Goal: Check status: Check status

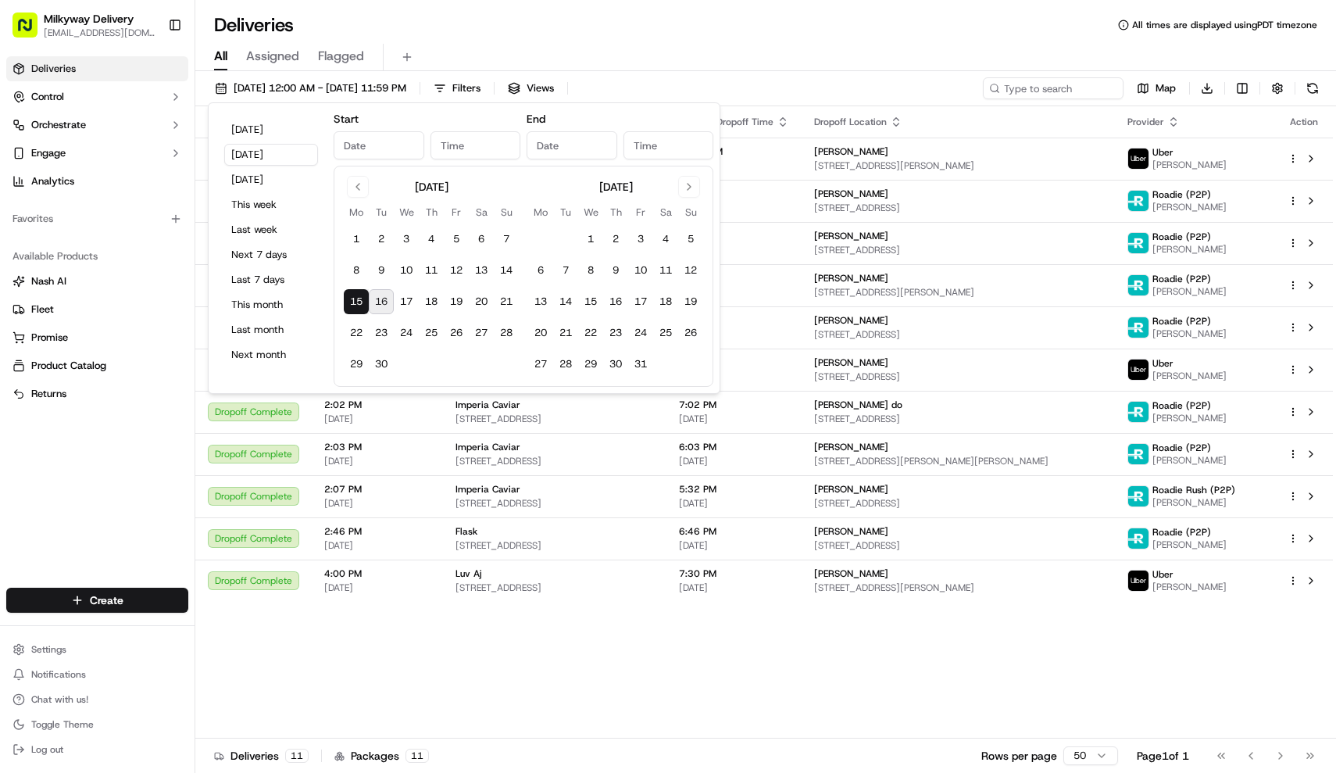
type input "[DATE]"
type input "12:00 AM"
type input "[DATE]"
type input "11:59 PM"
click at [263, 127] on button "[DATE]" at bounding box center [271, 130] width 94 height 22
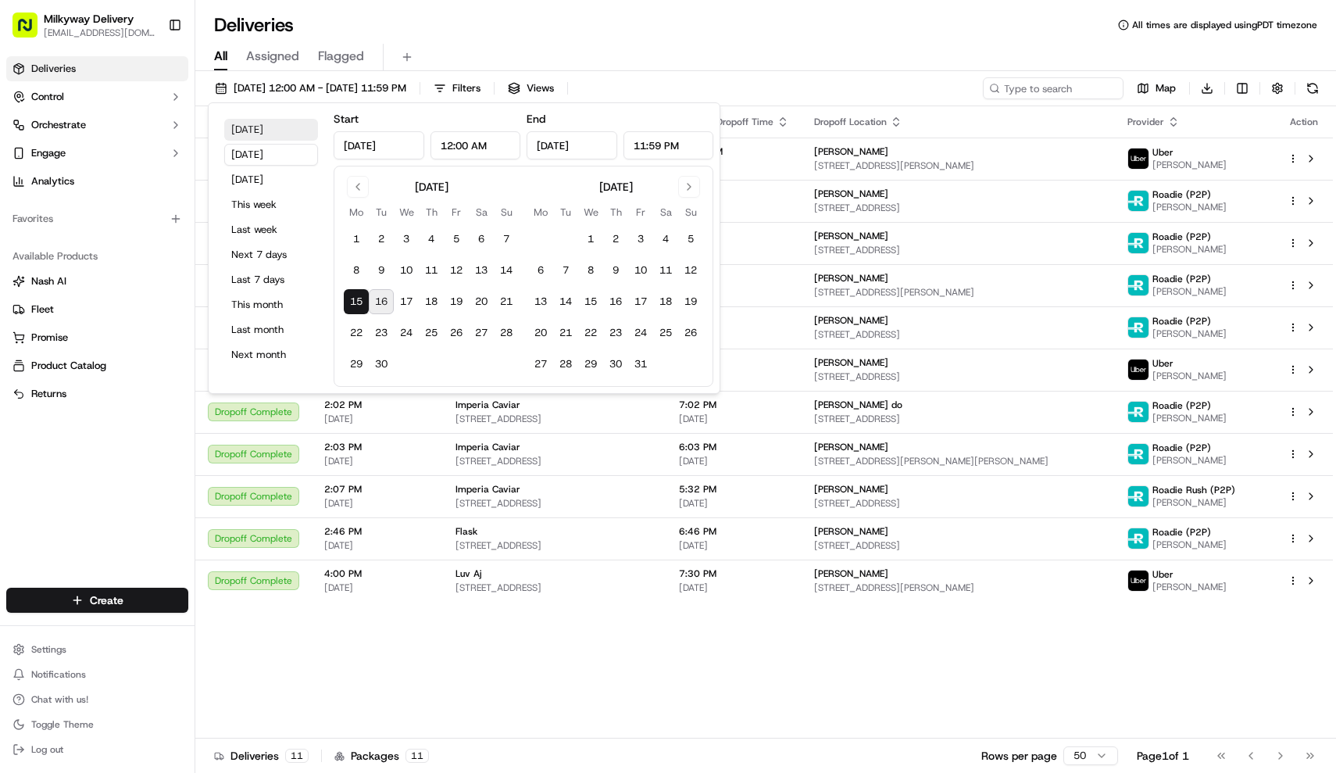
type input "[DATE]"
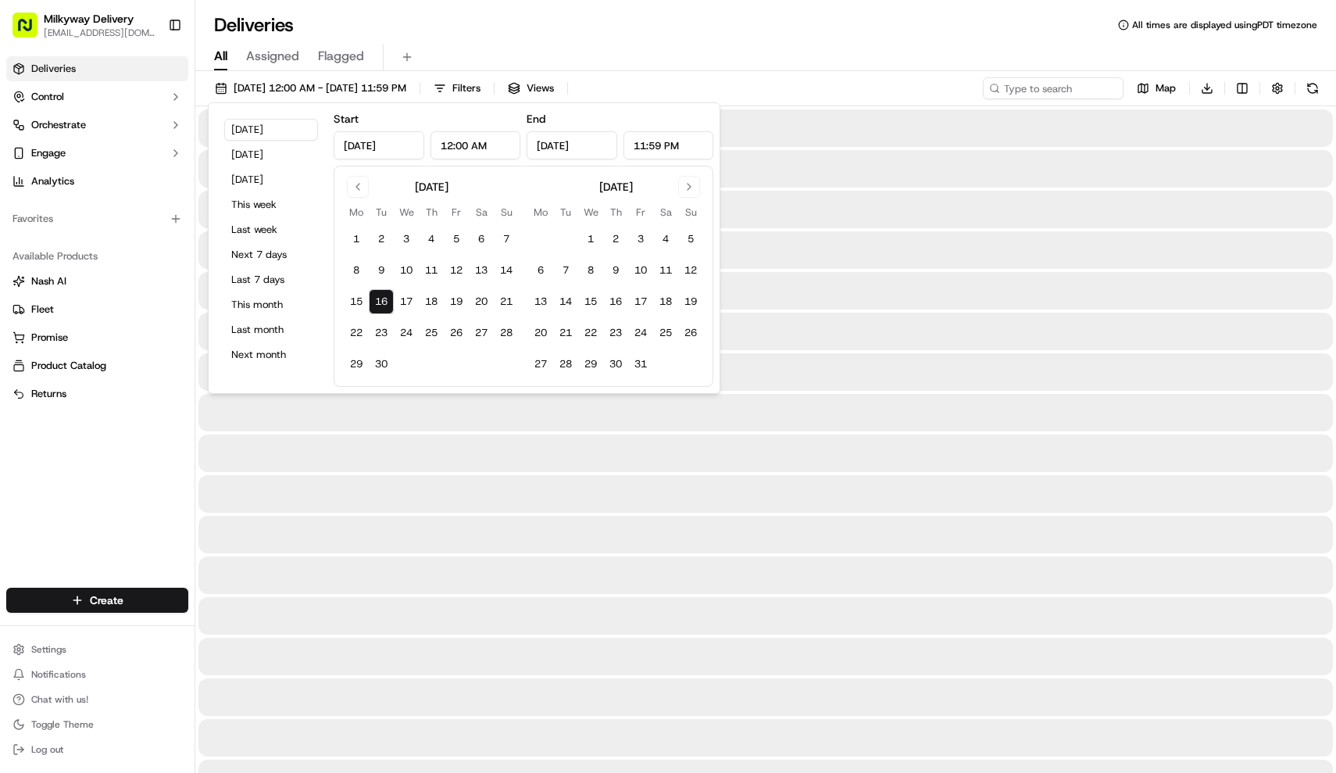
click at [540, 50] on div "All Assigned Flagged" at bounding box center [765, 57] width 1141 height 27
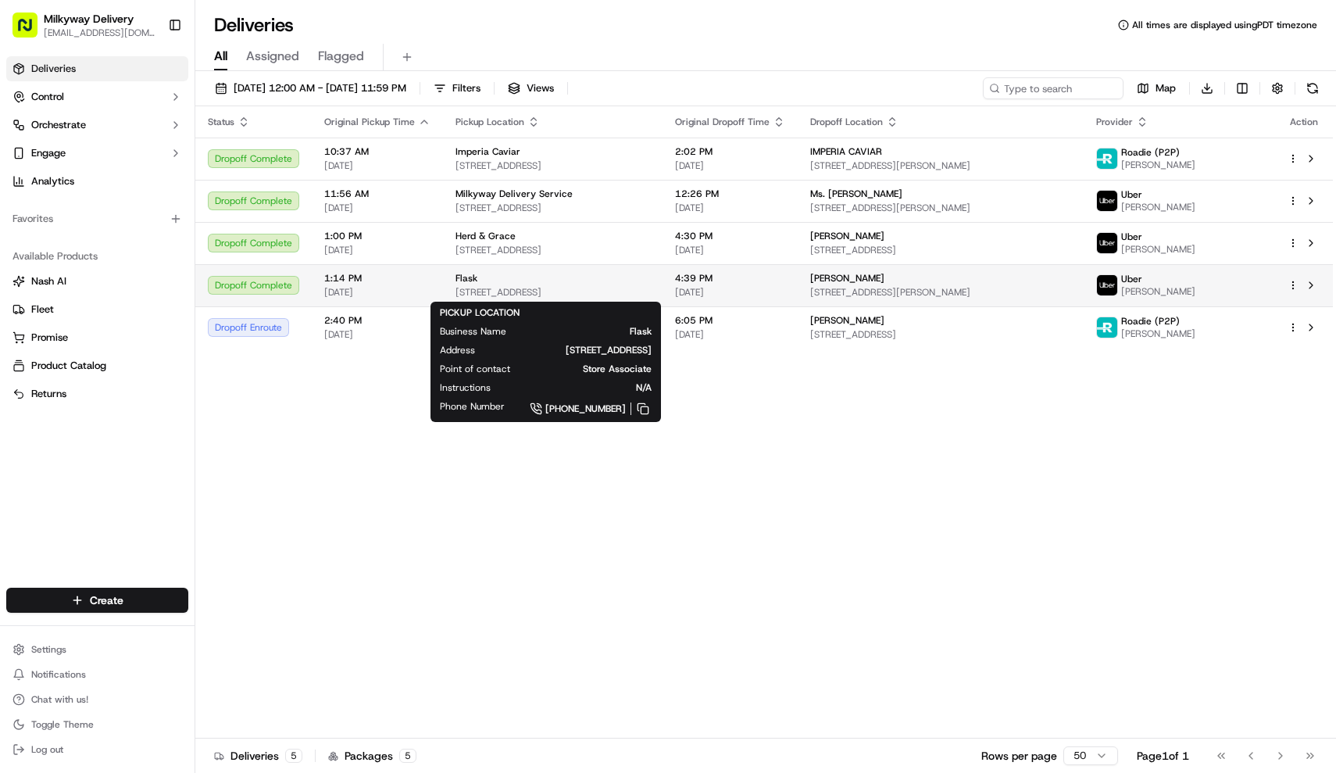
click at [511, 297] on span "[STREET_ADDRESS]" at bounding box center [553, 292] width 195 height 13
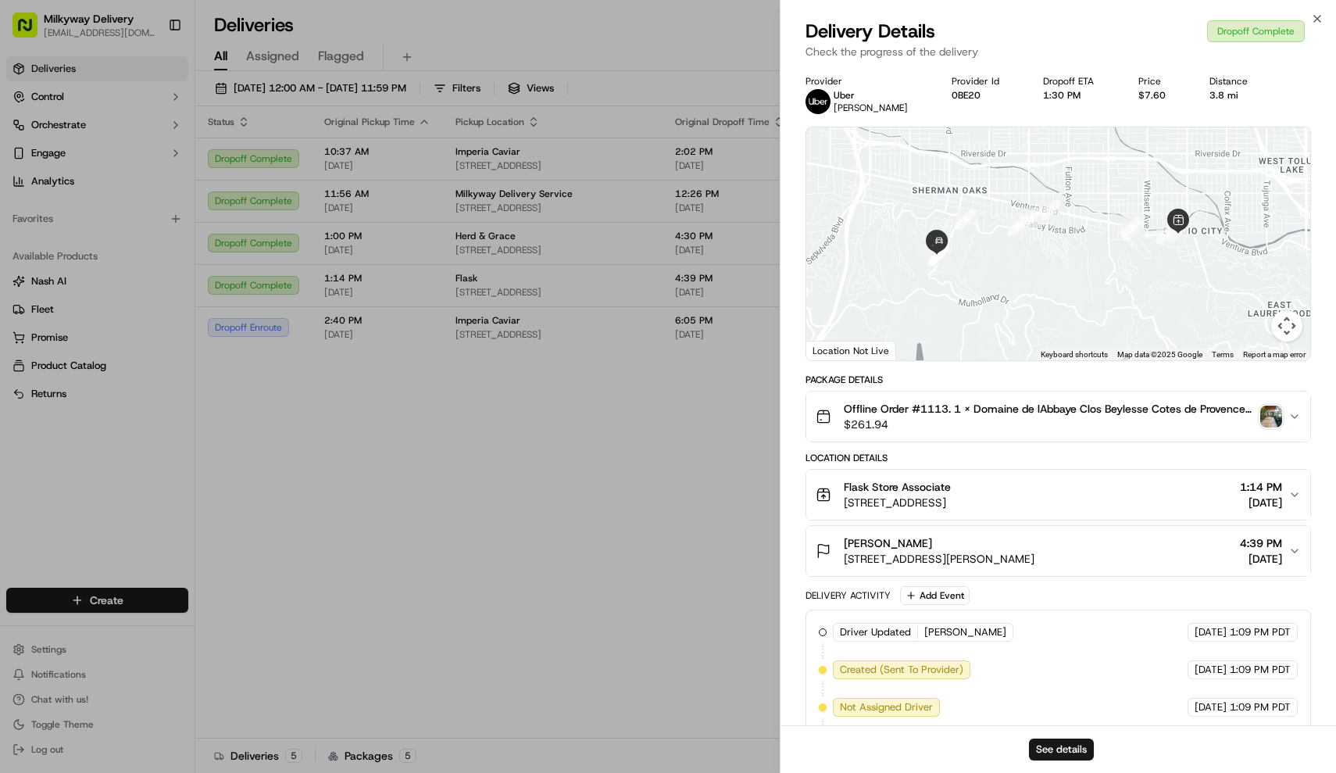
click at [1275, 419] on img "button" at bounding box center [1271, 417] width 22 height 22
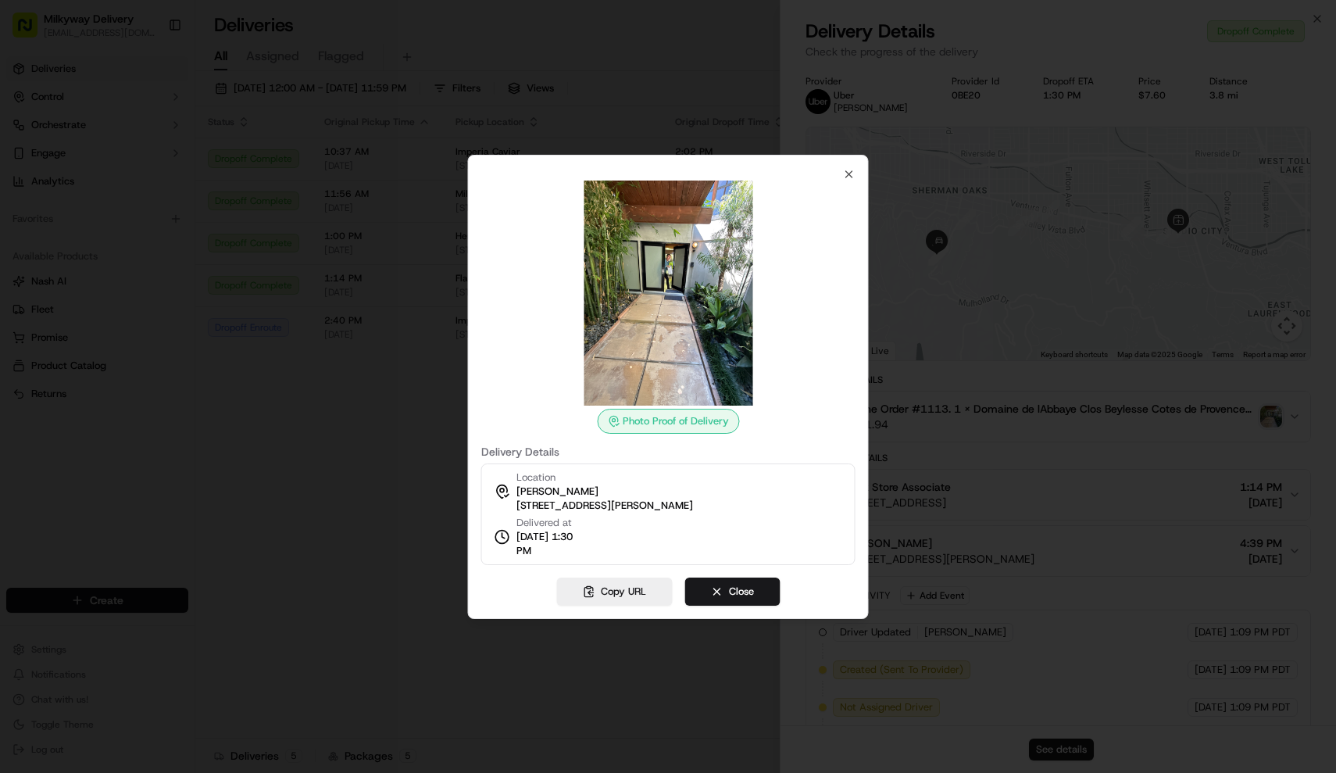
click at [389, 468] on div at bounding box center [668, 386] width 1336 height 773
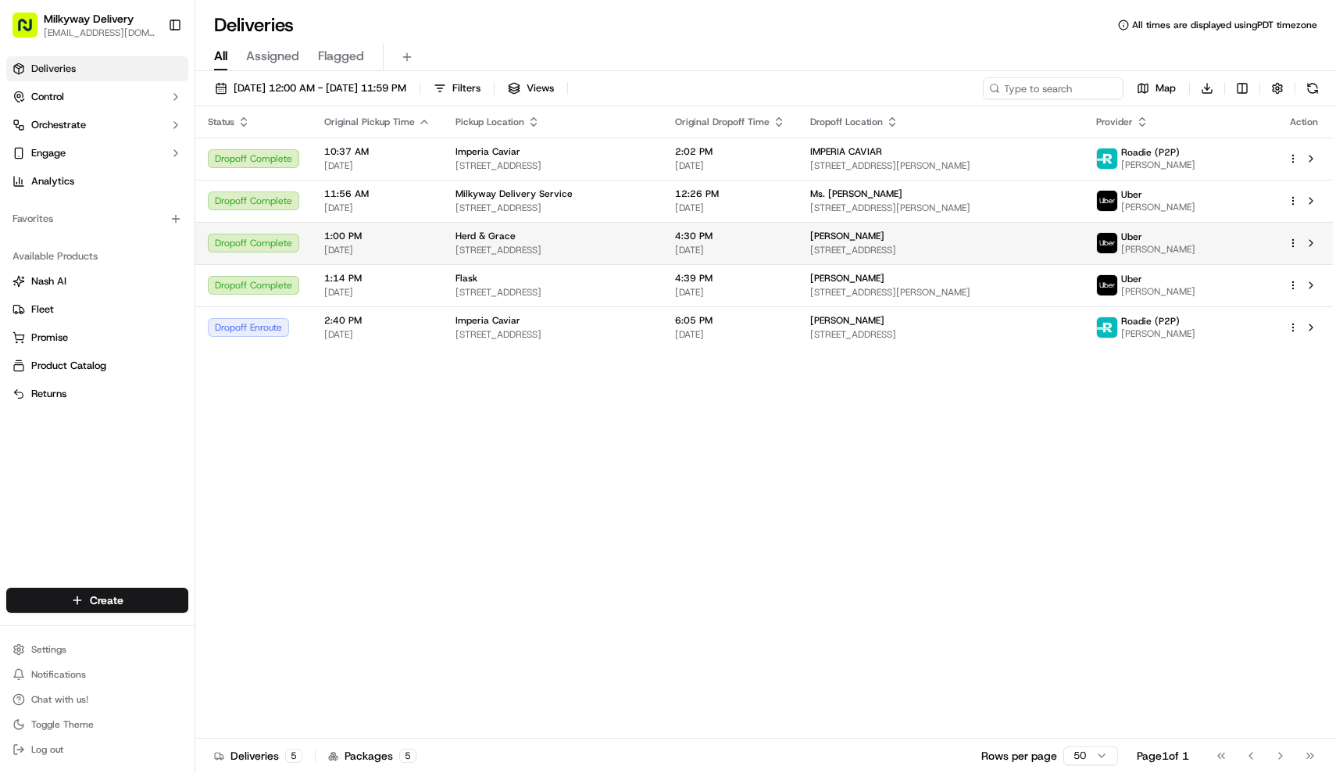
click at [563, 244] on span "[STREET_ADDRESS]" at bounding box center [553, 250] width 195 height 13
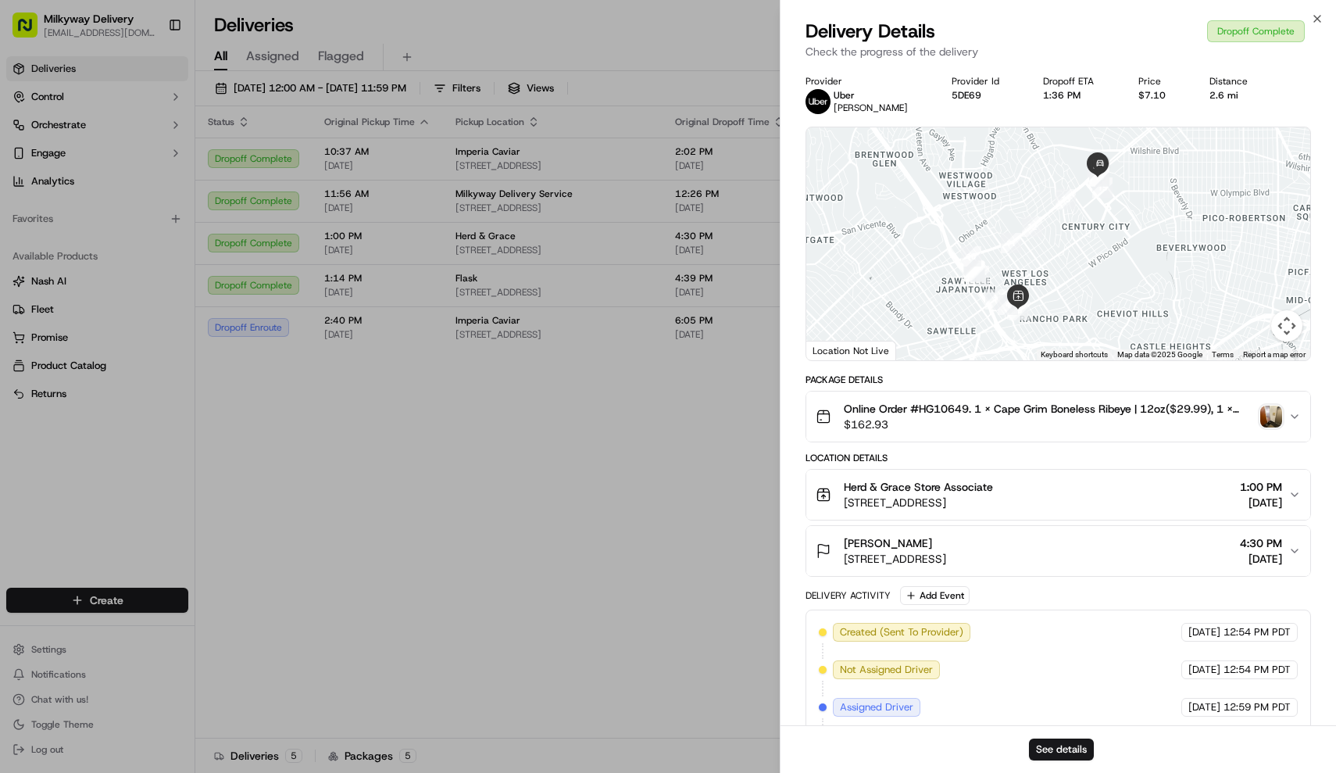
click at [1267, 414] on img "button" at bounding box center [1271, 417] width 22 height 22
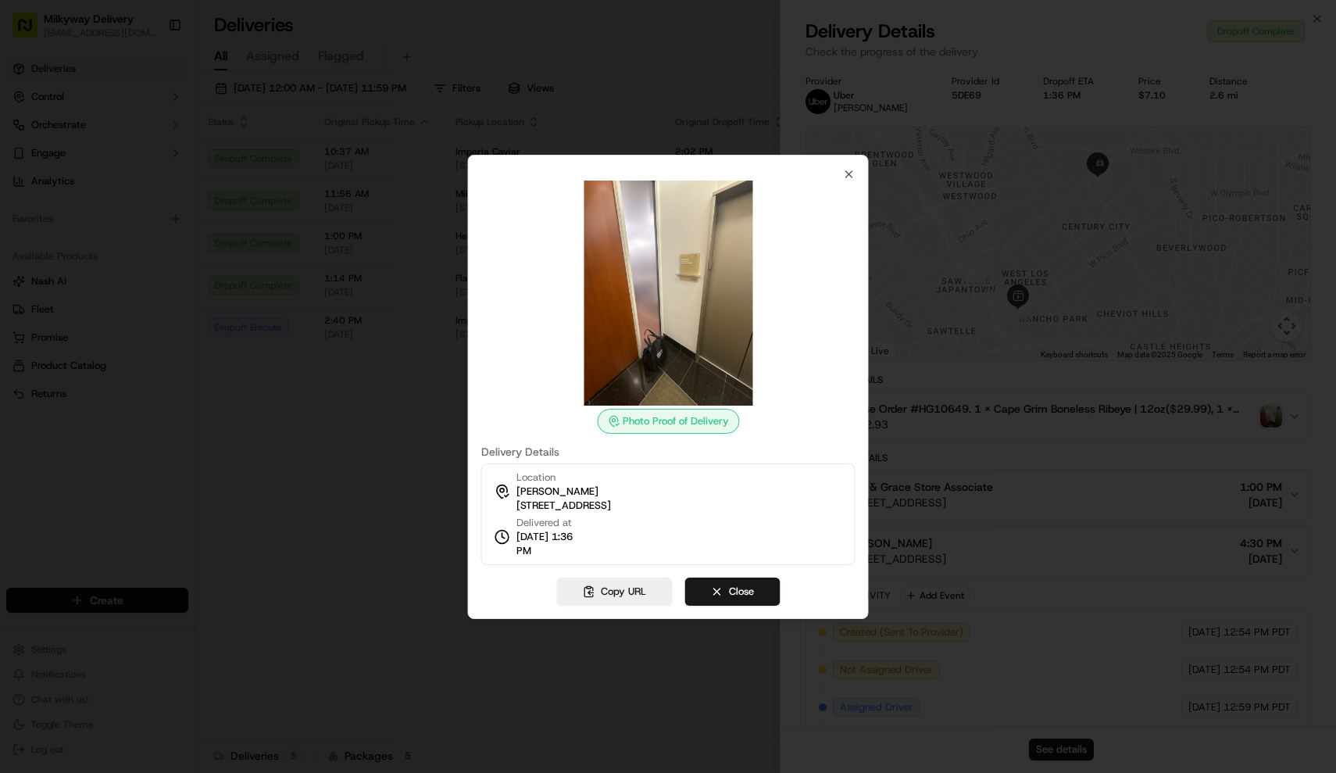
click at [353, 476] on div at bounding box center [668, 386] width 1336 height 773
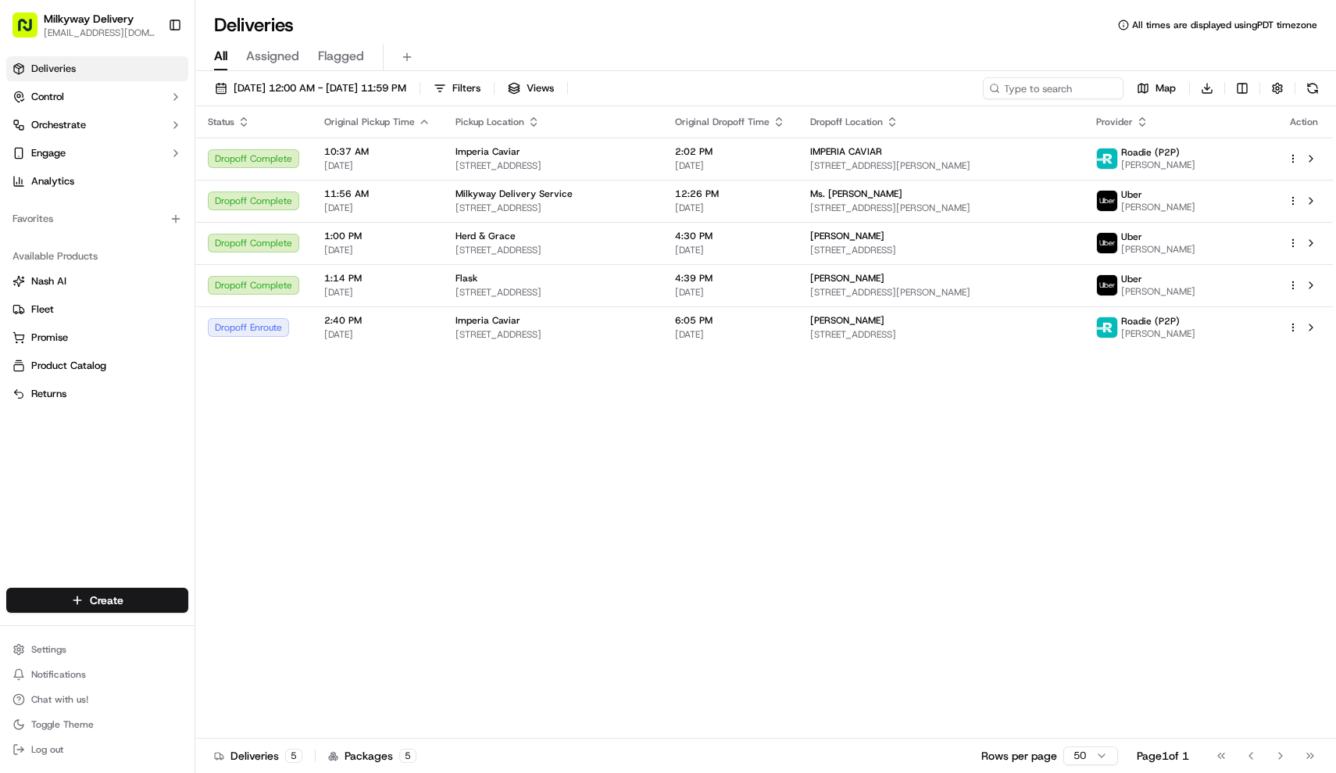
scroll to position [1171, 0]
